Goal: Task Accomplishment & Management: Manage account settings

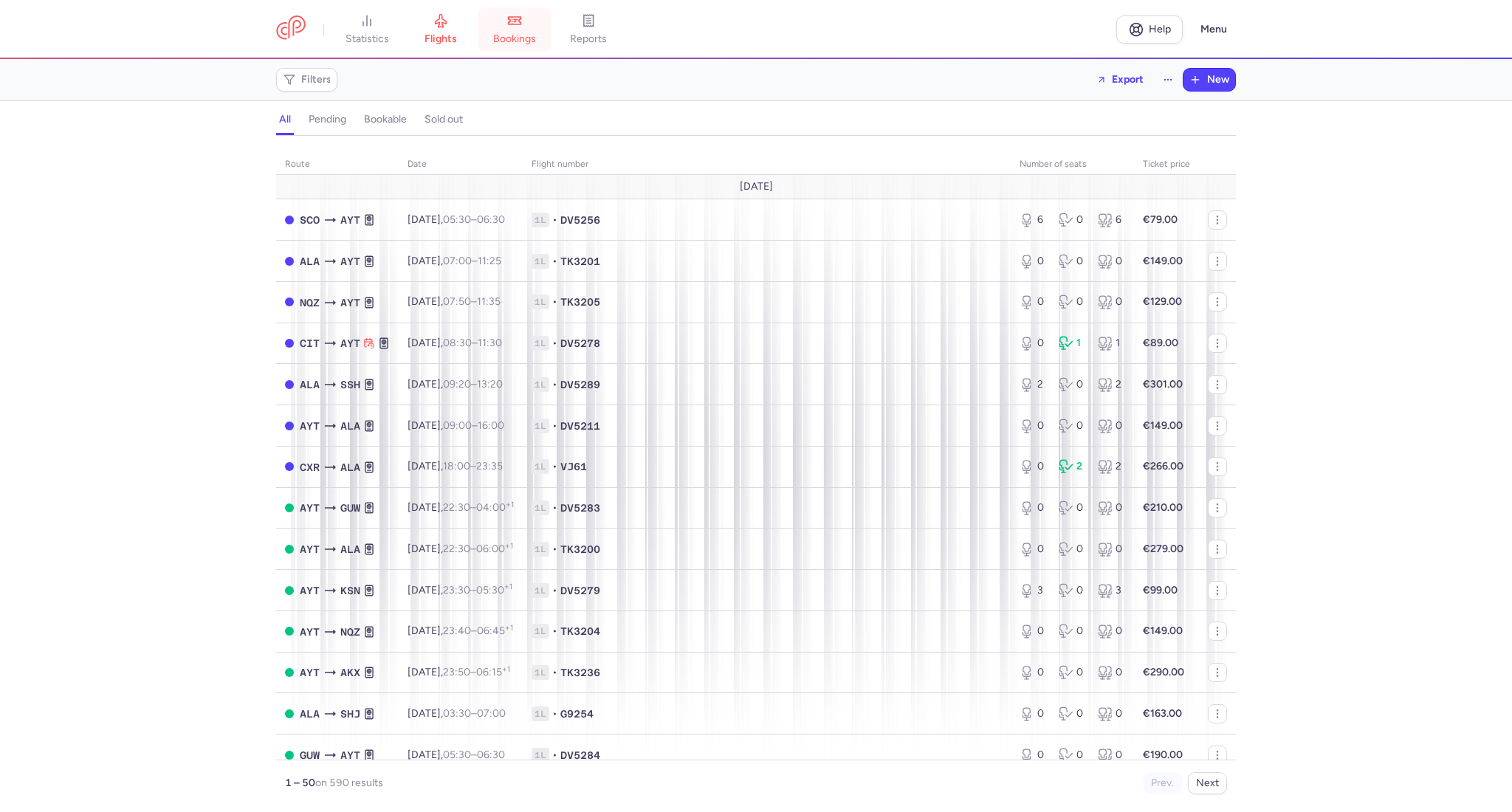
click at [533, 35] on span "bookings" at bounding box center [514, 39] width 43 height 13
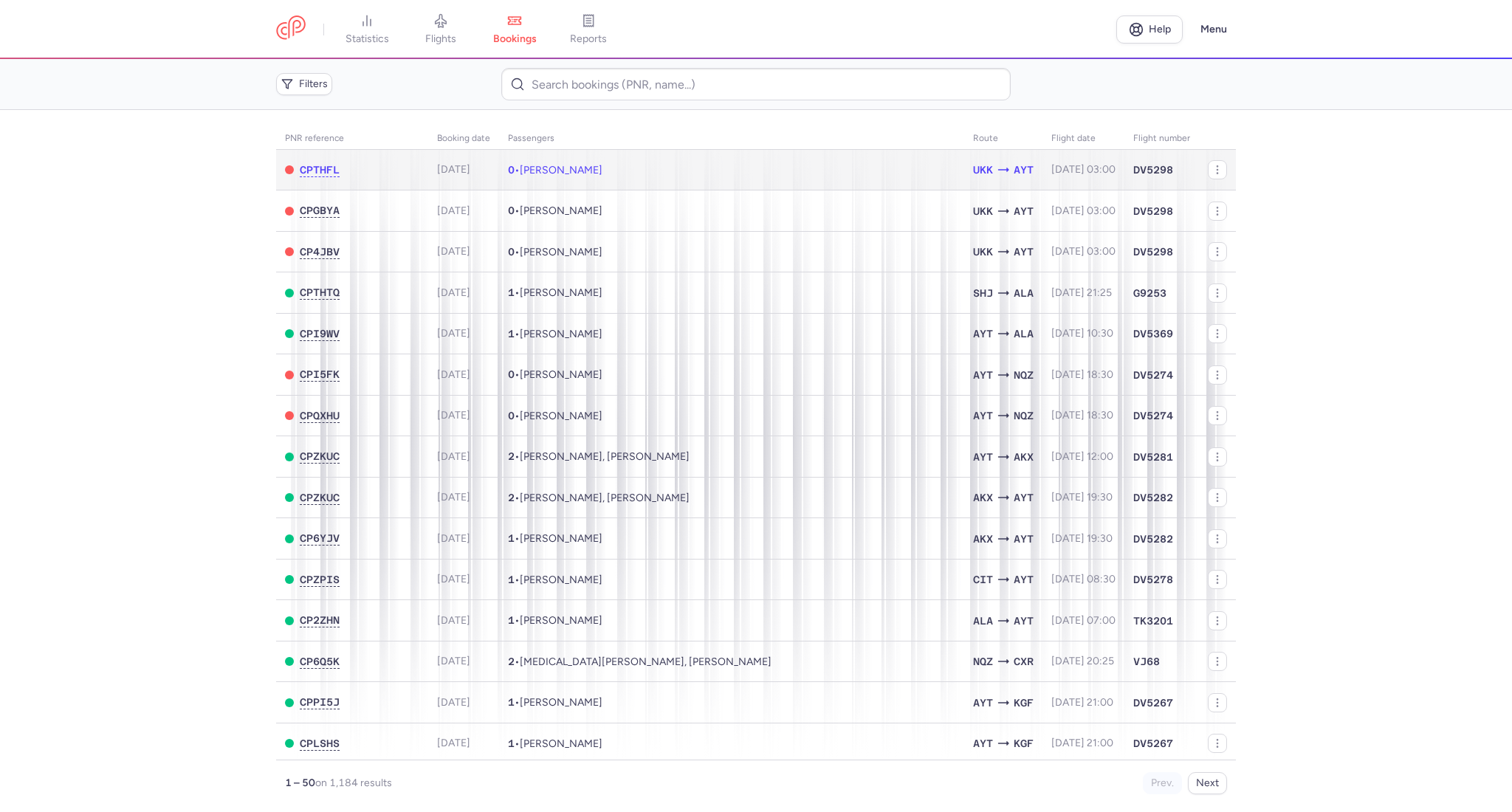
click at [520, 170] on span "[PERSON_NAME]" at bounding box center [561, 170] width 82 height 13
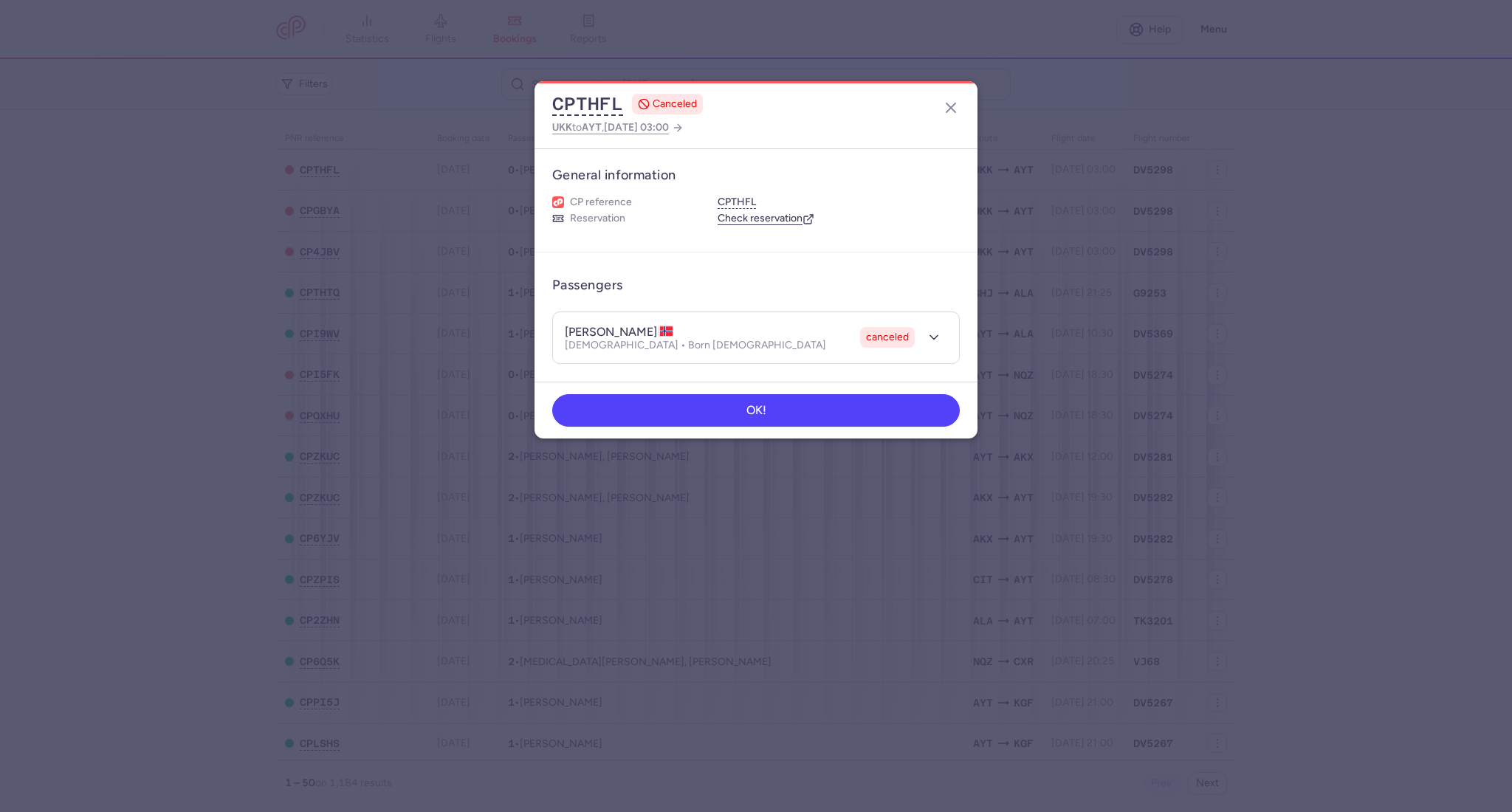
click at [914, 321] on header "[PERSON_NAME] canceled [DEMOGRAPHIC_DATA] • Born [DEMOGRAPHIC_DATA] canceled" at bounding box center [756, 337] width 406 height 51
click at [936, 341] on icon "button" at bounding box center [934, 337] width 14 height 14
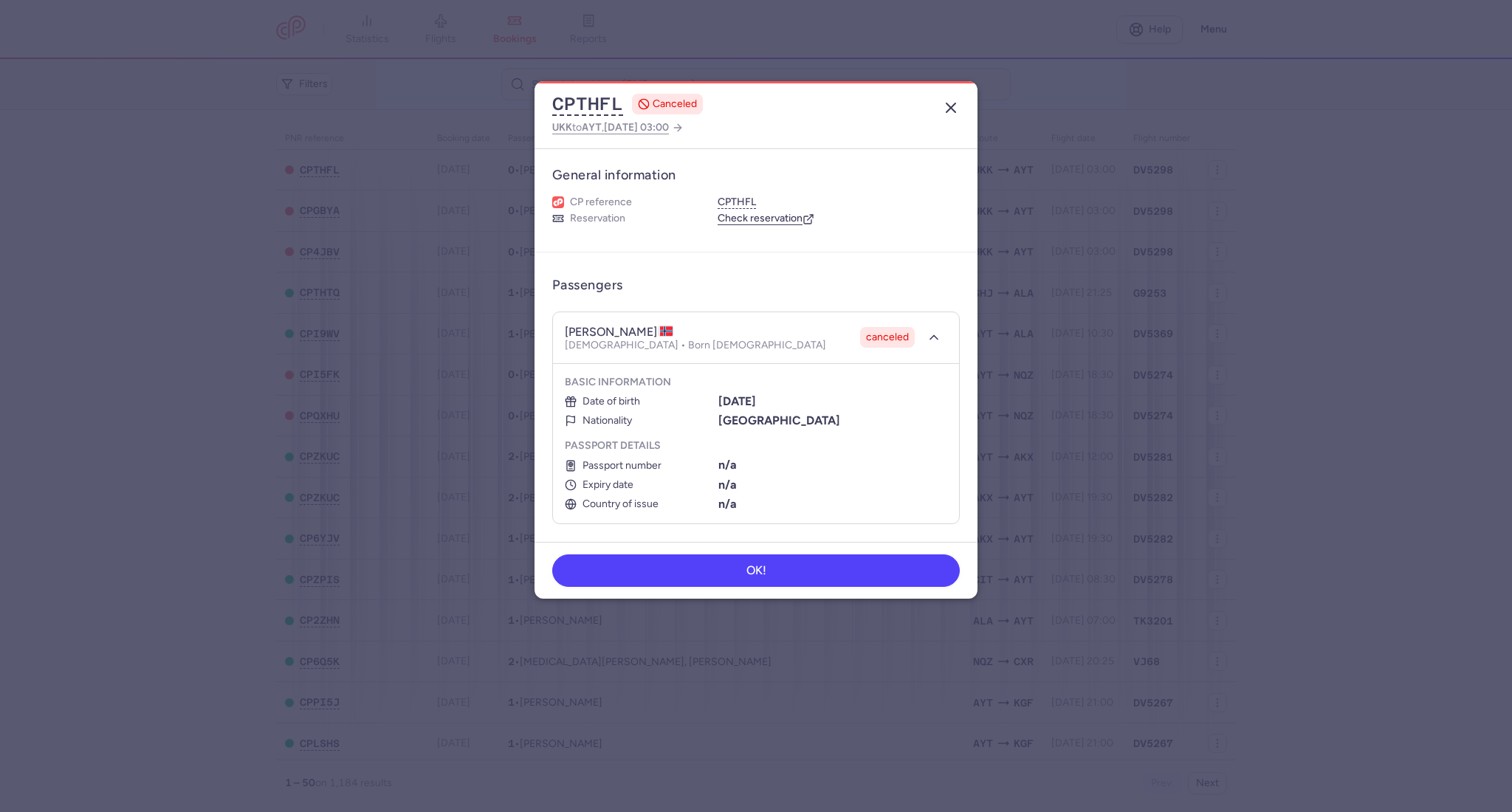
click at [953, 107] on line "button" at bounding box center [951, 108] width 9 height 9
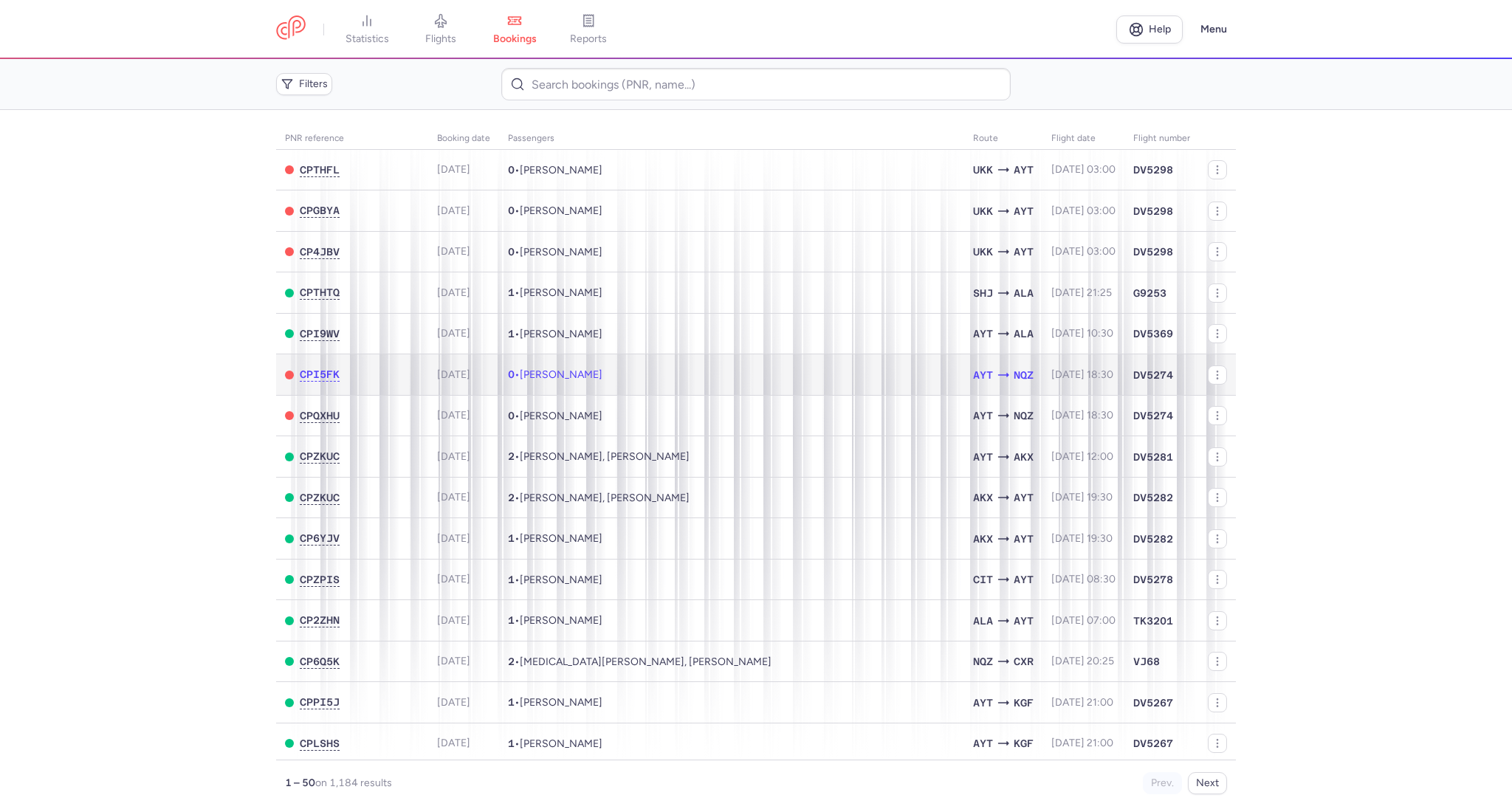
click at [523, 379] on span "[PERSON_NAME]" at bounding box center [561, 375] width 82 height 13
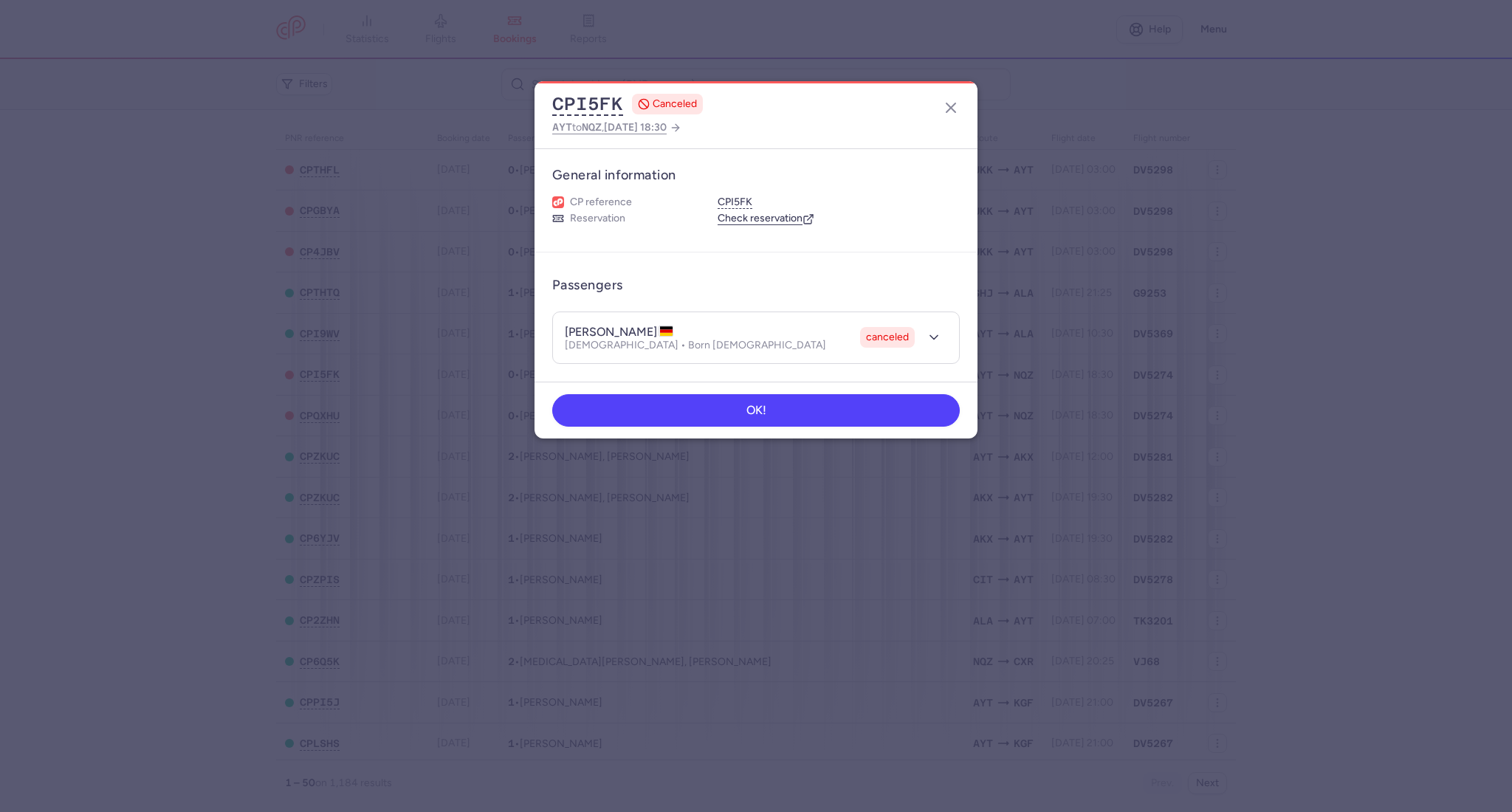
click at [963, 100] on div "CPI5FK CANCELED AYT to NQZ , [DATE] 18:30" at bounding box center [756, 115] width 443 height 67
click at [941, 104] on button "button" at bounding box center [951, 108] width 23 height 23
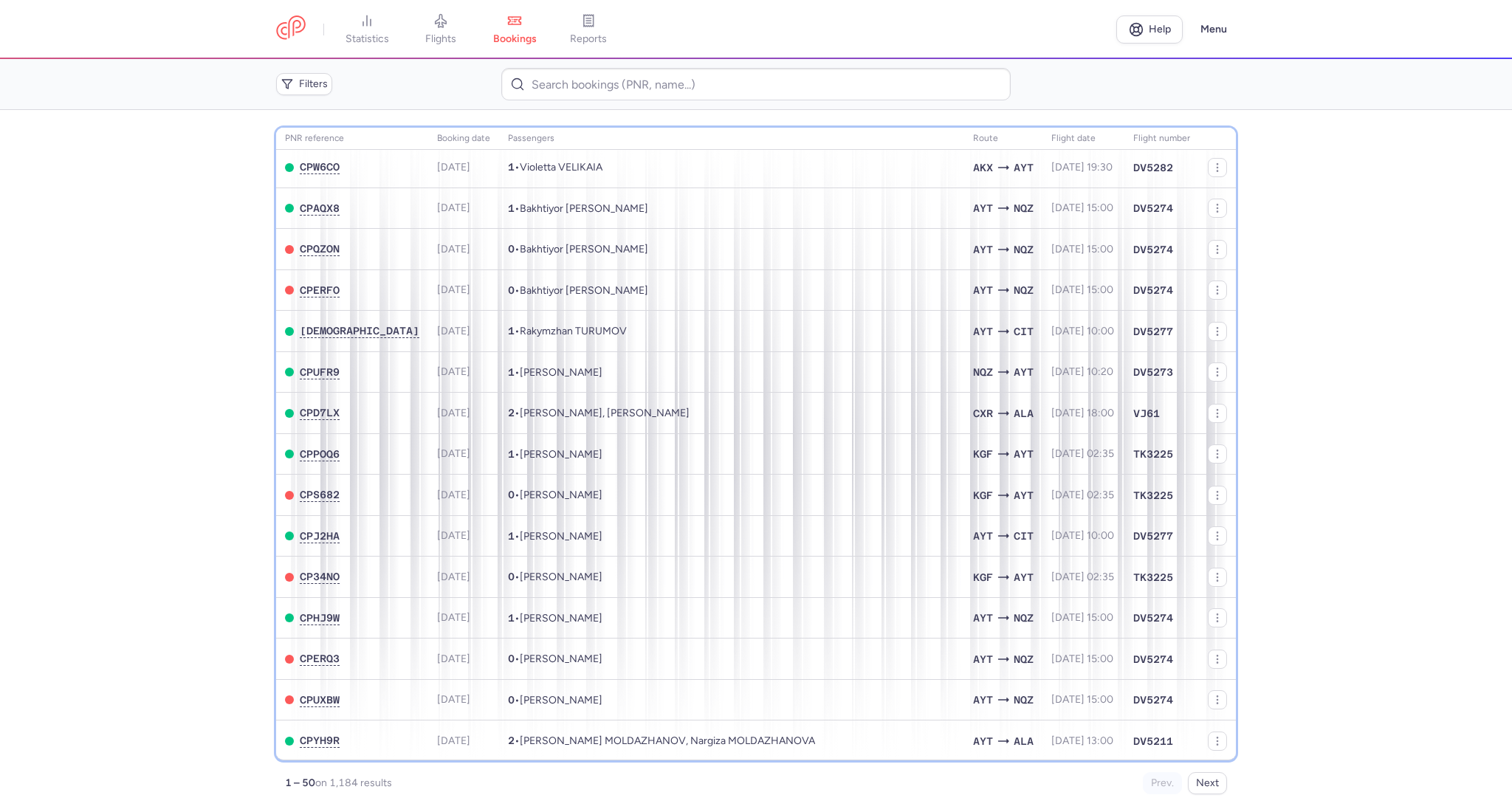
scroll to position [603, 0]
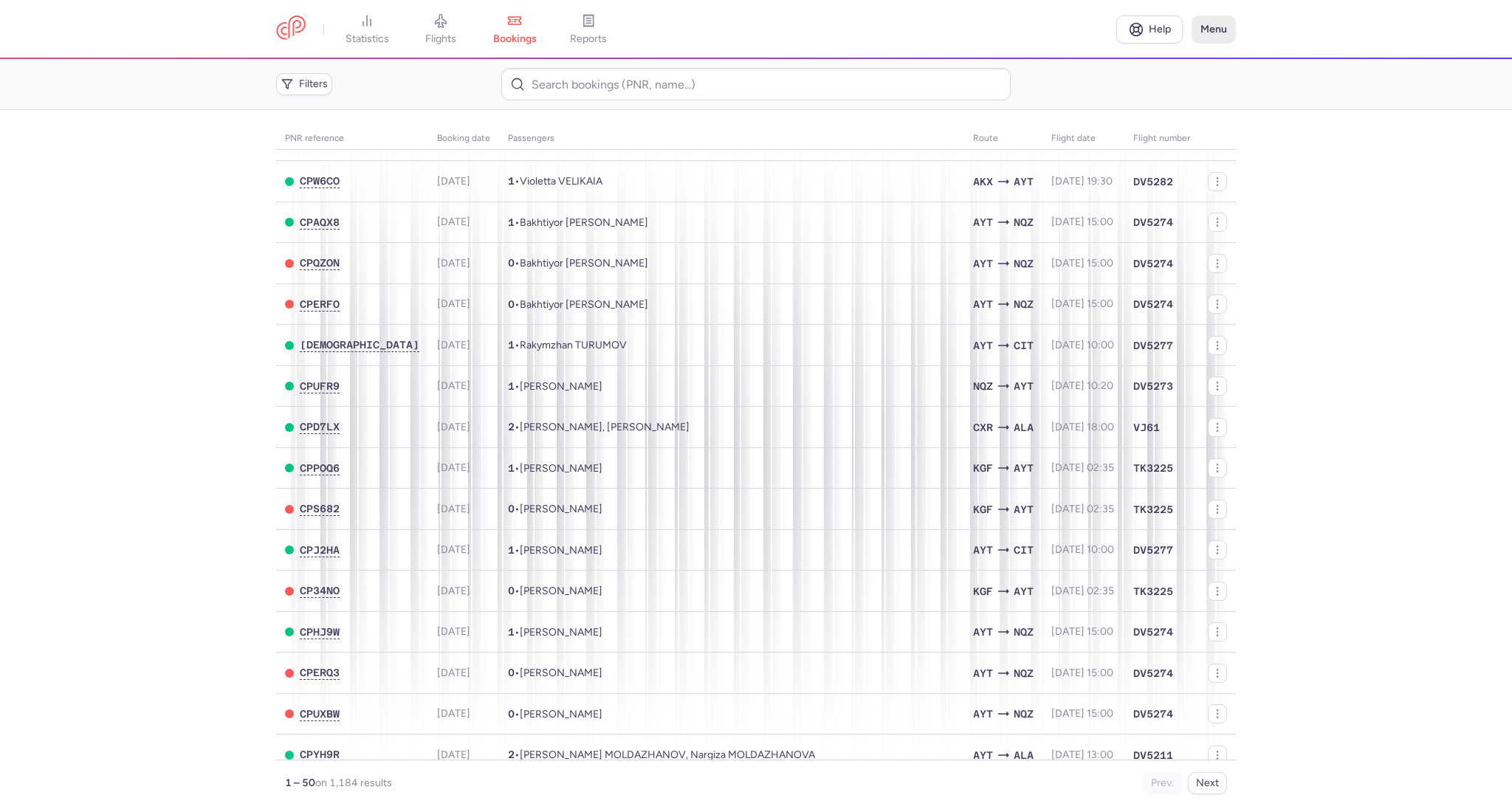
click at [1218, 27] on button "Menu" at bounding box center [1214, 29] width 44 height 28
click at [1136, 223] on button "Logout" at bounding box center [1162, 223] width 146 height 23
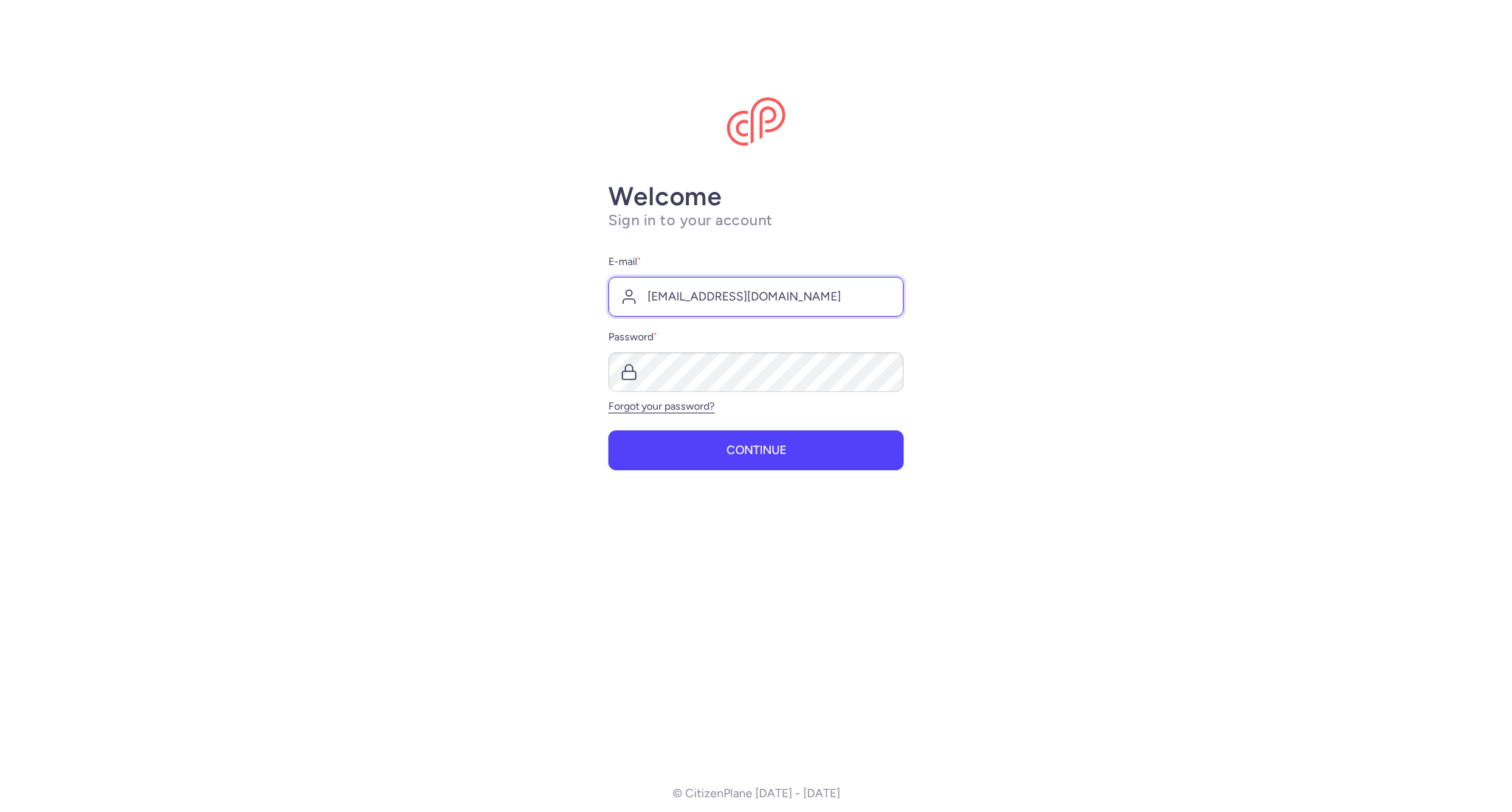
click at [789, 299] on input "info@joinup.kz" at bounding box center [756, 297] width 296 height 39
type input "a.savchenko@joinup.ua"
click at [765, 442] on button "Continue" at bounding box center [756, 449] width 296 height 39
